Goal: Information Seeking & Learning: Find contact information

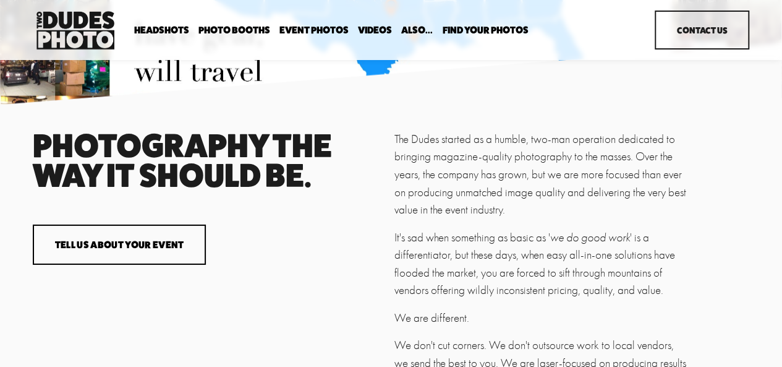
scroll to position [1859, 0]
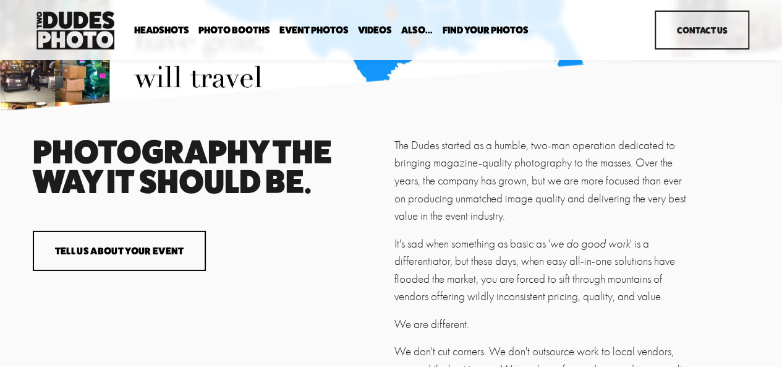
click at [694, 48] on link "Contact Us" at bounding box center [702, 30] width 95 height 39
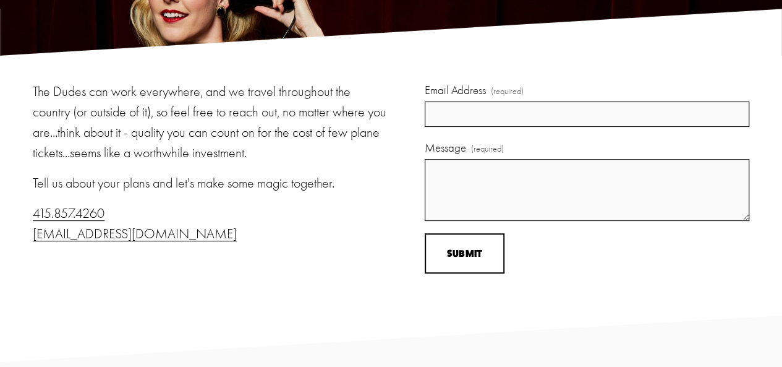
scroll to position [124, 0]
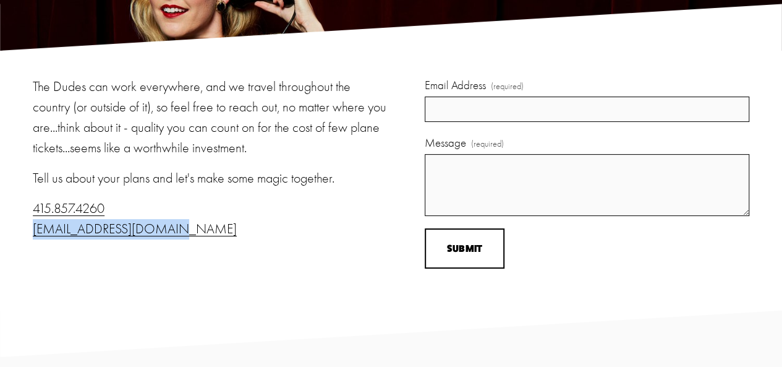
drag, startPoint x: 168, startPoint y: 232, endPoint x: 23, endPoint y: 243, distance: 145.1
click at [23, 243] on div "The Dudes can work everywhere, and we travel throughout the country (or outside…" at bounding box center [391, 181] width 782 height 208
copy link "info@twodudesphoto.com"
click at [138, 197] on div "The Dudes can work everywhere, and we travel throughout the country (or outside…" at bounding box center [210, 158] width 355 height 163
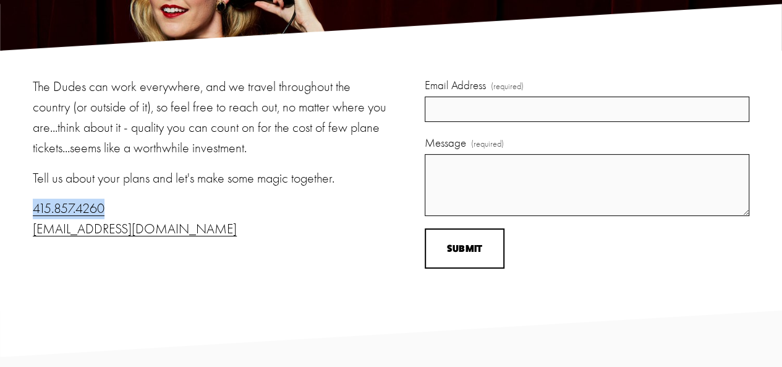
drag, startPoint x: 130, startPoint y: 206, endPoint x: 14, endPoint y: 198, distance: 115.9
click at [14, 198] on div "The Dudes can work everywhere, and we travel throughout the country (or outside…" at bounding box center [391, 181] width 782 height 208
copy link "415.857.4260"
